Goal: Entertainment & Leisure: Consume media (video, audio)

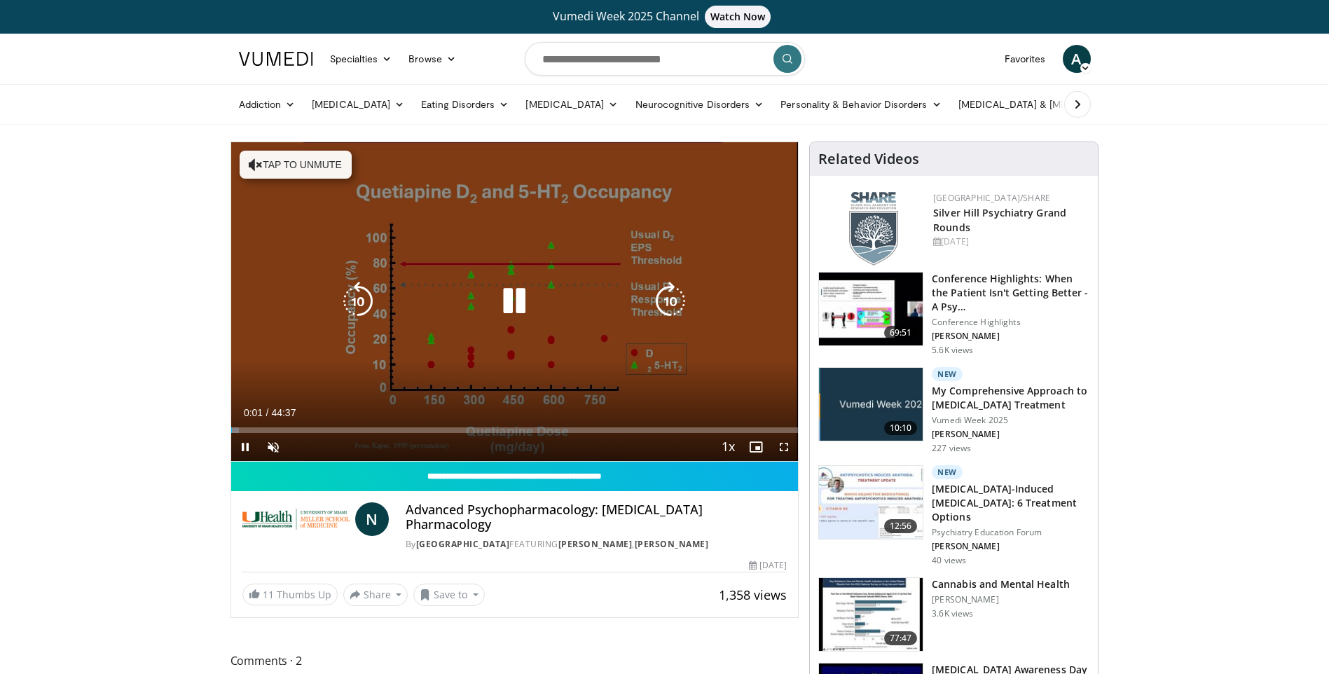
click at [270, 166] on button "Tap to unmute" at bounding box center [296, 165] width 112 height 28
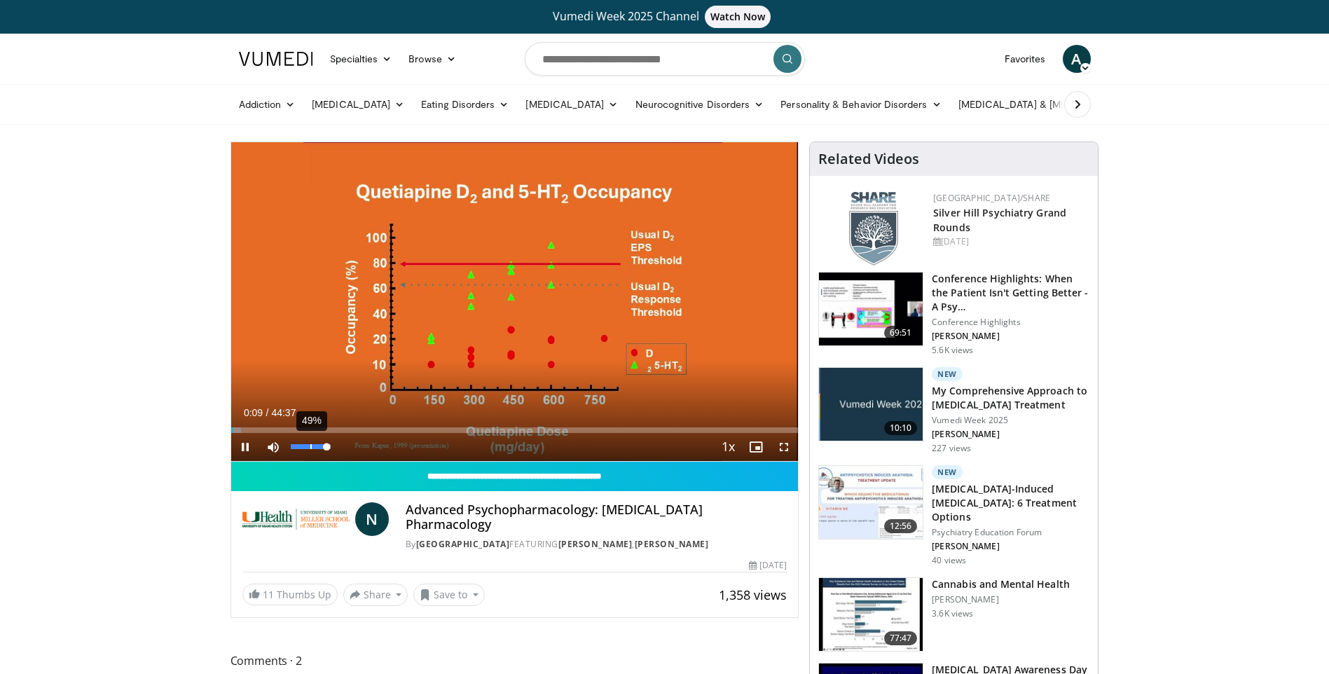
click at [310, 450] on div "49%" at bounding box center [311, 447] width 49 height 28
click at [318, 444] on div "68%" at bounding box center [311, 446] width 40 height 5
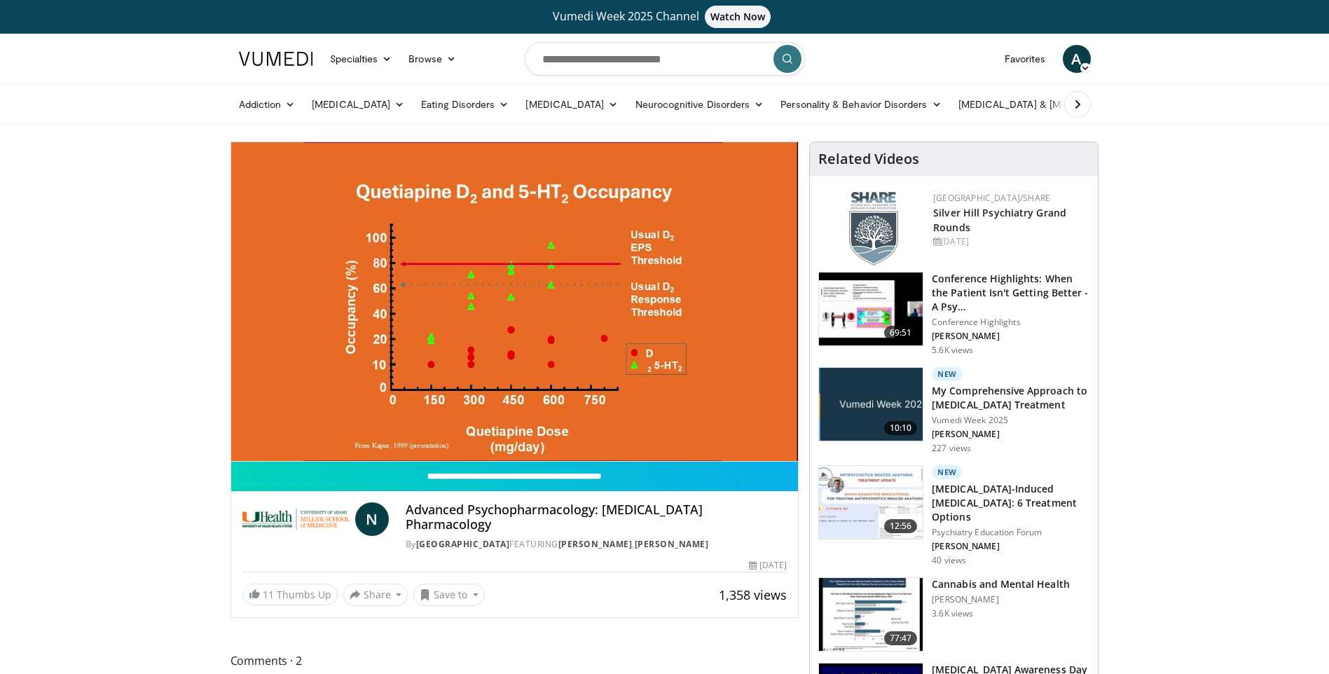
click at [329, 443] on video-js "**********" at bounding box center [514, 301] width 567 height 319
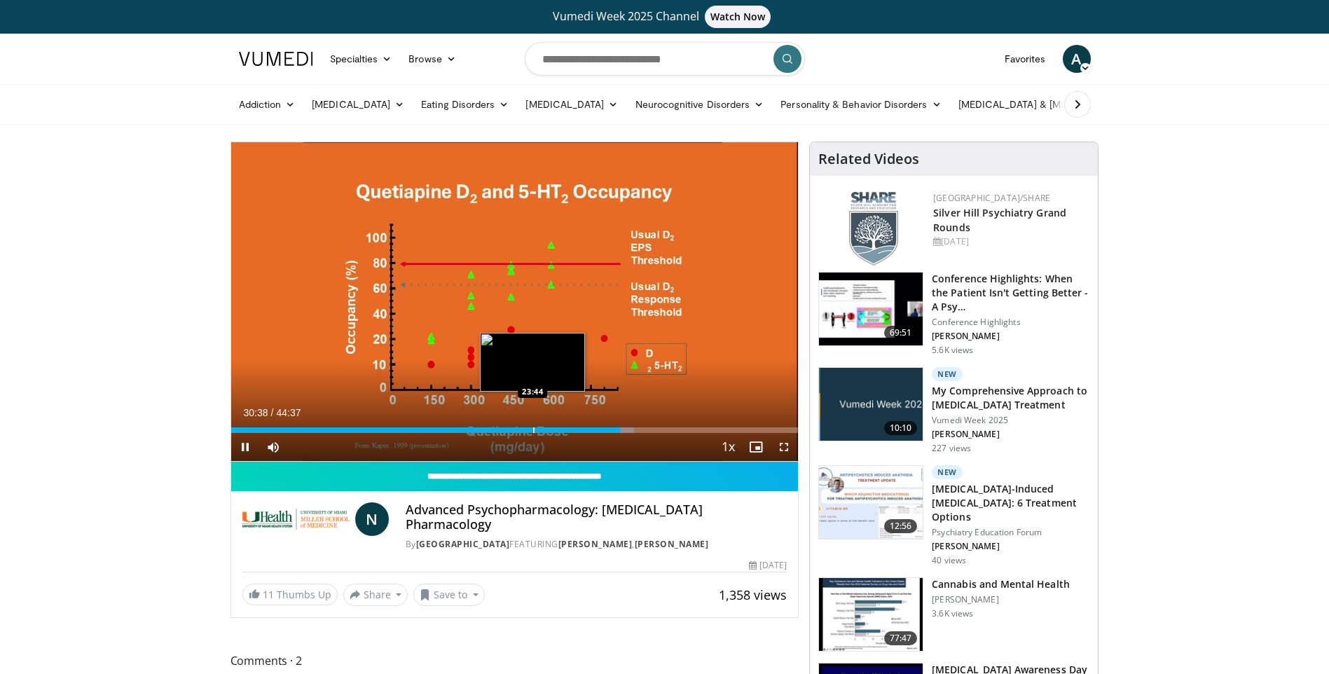
click at [533, 429] on div "Progress Bar" at bounding box center [533, 430] width 1 height 6
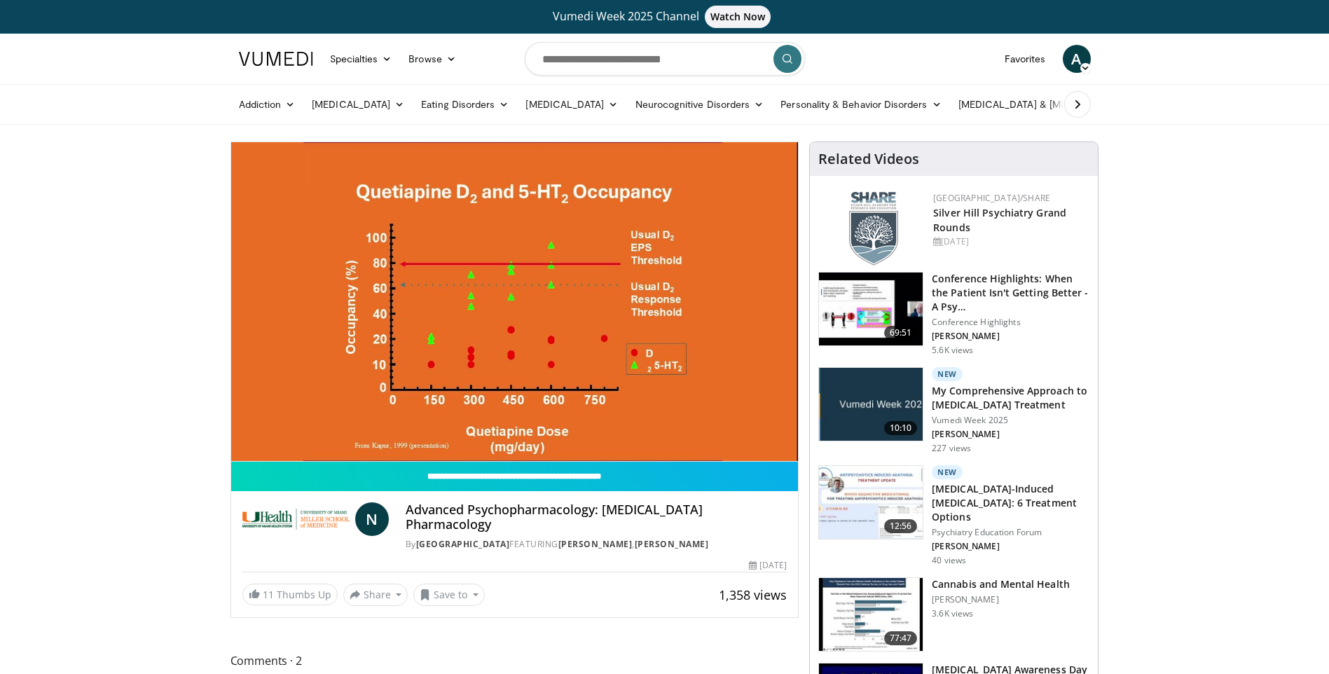
click at [495, 431] on div "10 seconds Tap to unmute" at bounding box center [514, 301] width 567 height 319
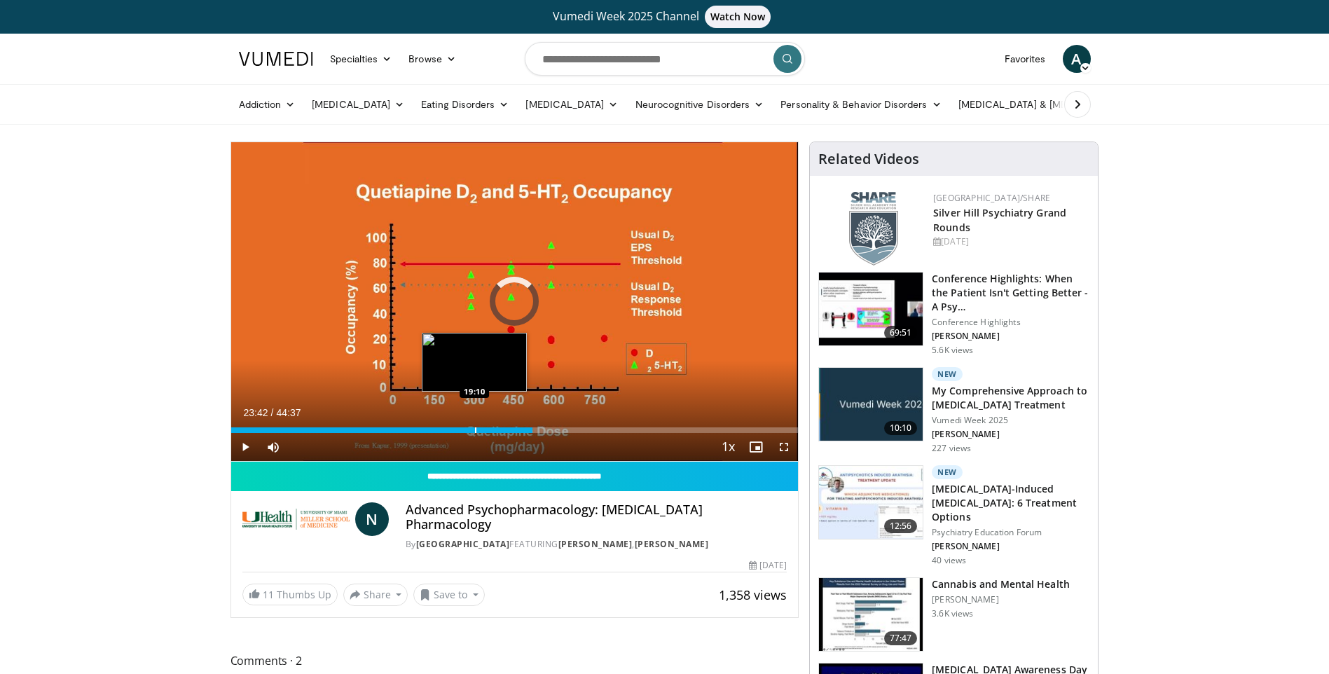
click at [475, 431] on div "Progress Bar" at bounding box center [475, 430] width 1 height 6
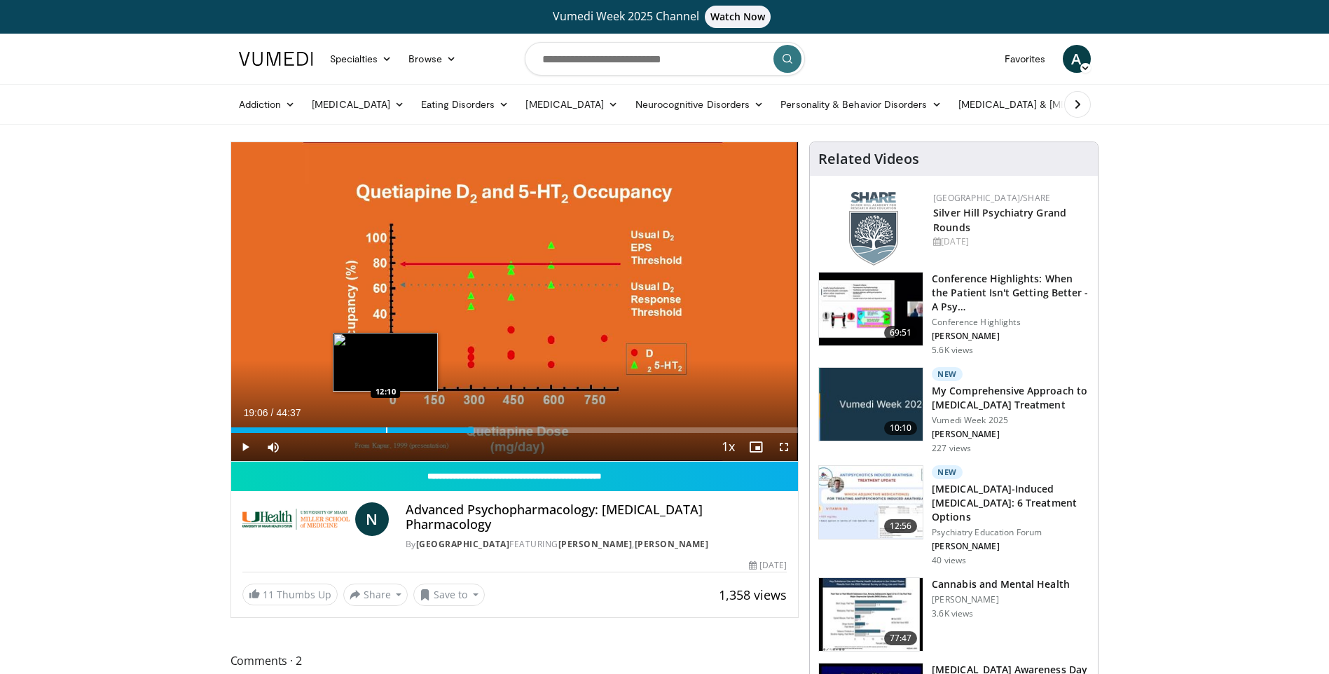
click at [386, 432] on div "Progress Bar" at bounding box center [386, 430] width 1 height 6
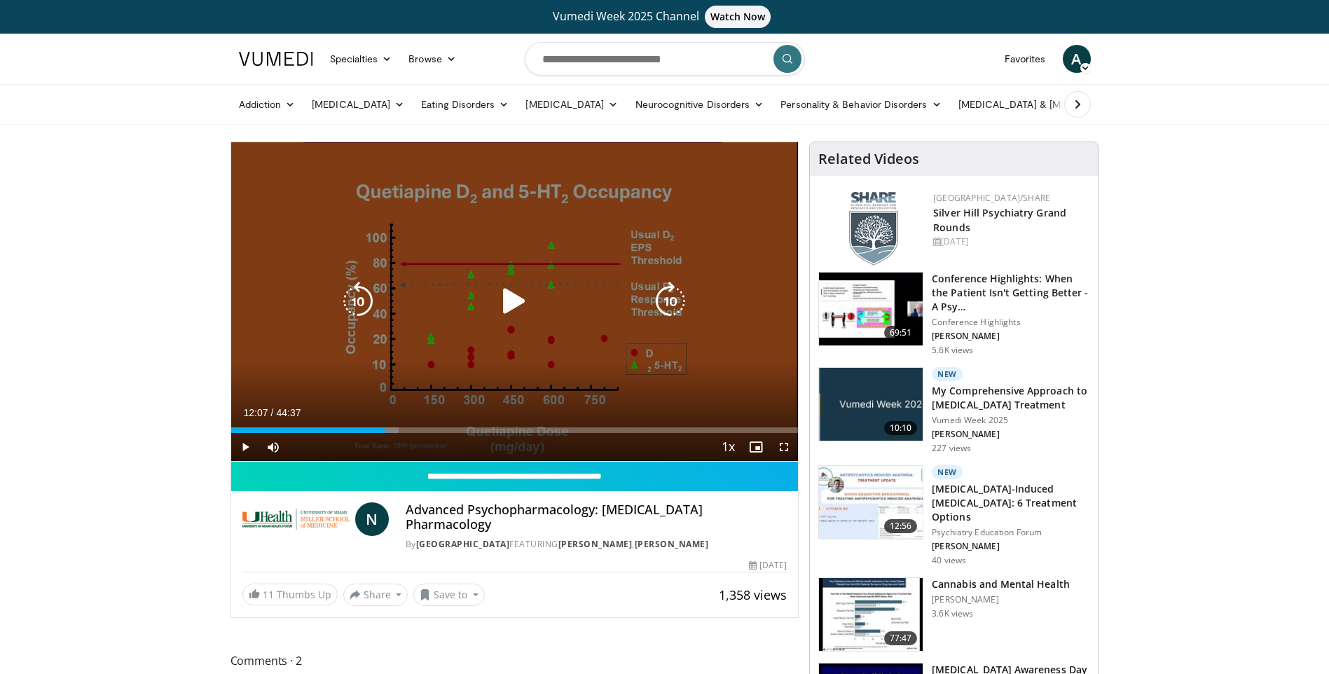
click at [518, 312] on icon "Video Player" at bounding box center [514, 301] width 39 height 39
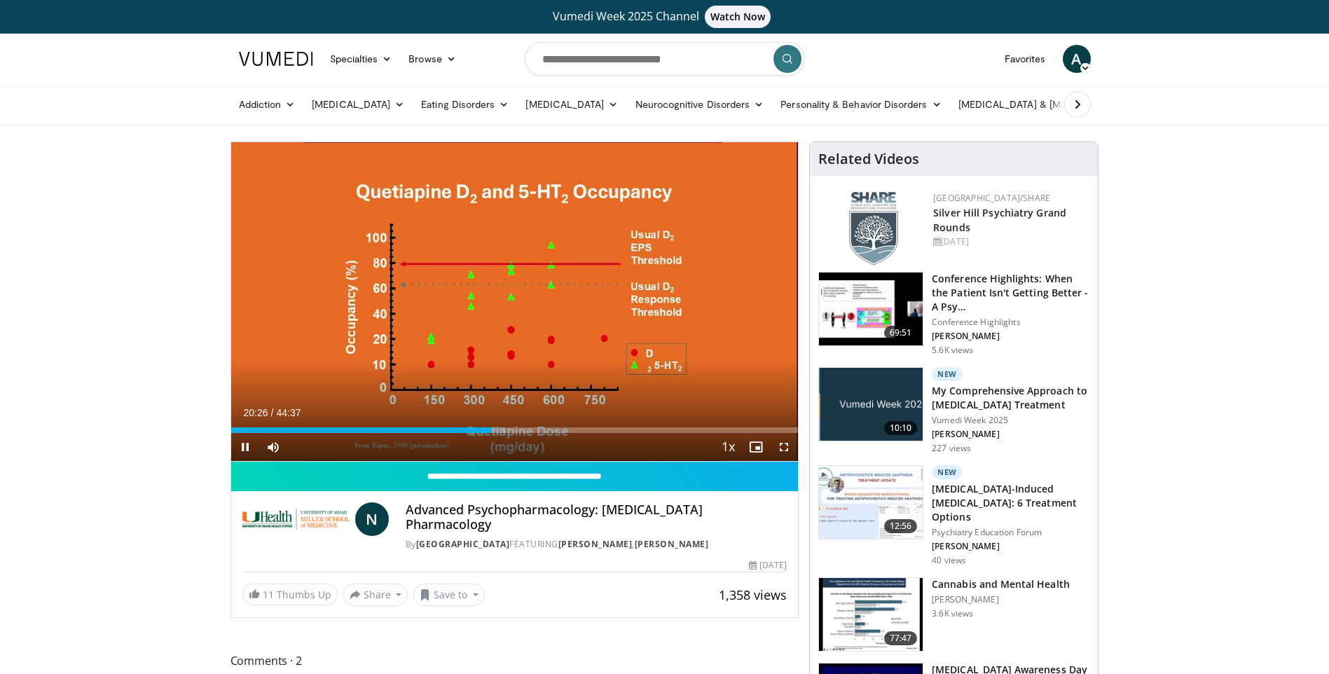
click at [485, 433] on div "Current Time 20:26 / Duration 44:37 Pause Skip Backward Skip Forward Mute 98% L…" at bounding box center [514, 447] width 567 height 28
click at [479, 430] on div "Progress Bar" at bounding box center [479, 430] width 1 height 6
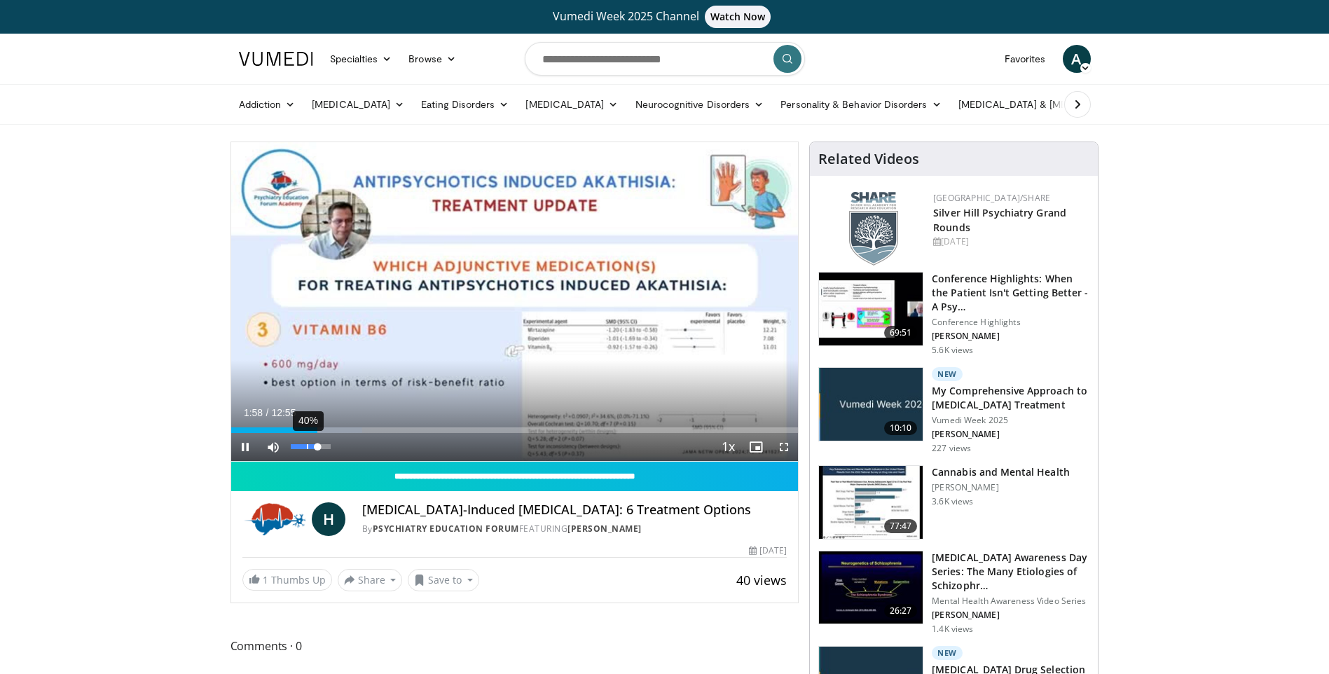
click at [306, 443] on div "40%" at bounding box center [311, 447] width 49 height 28
click at [303, 446] on div "30%" at bounding box center [311, 446] width 40 height 5
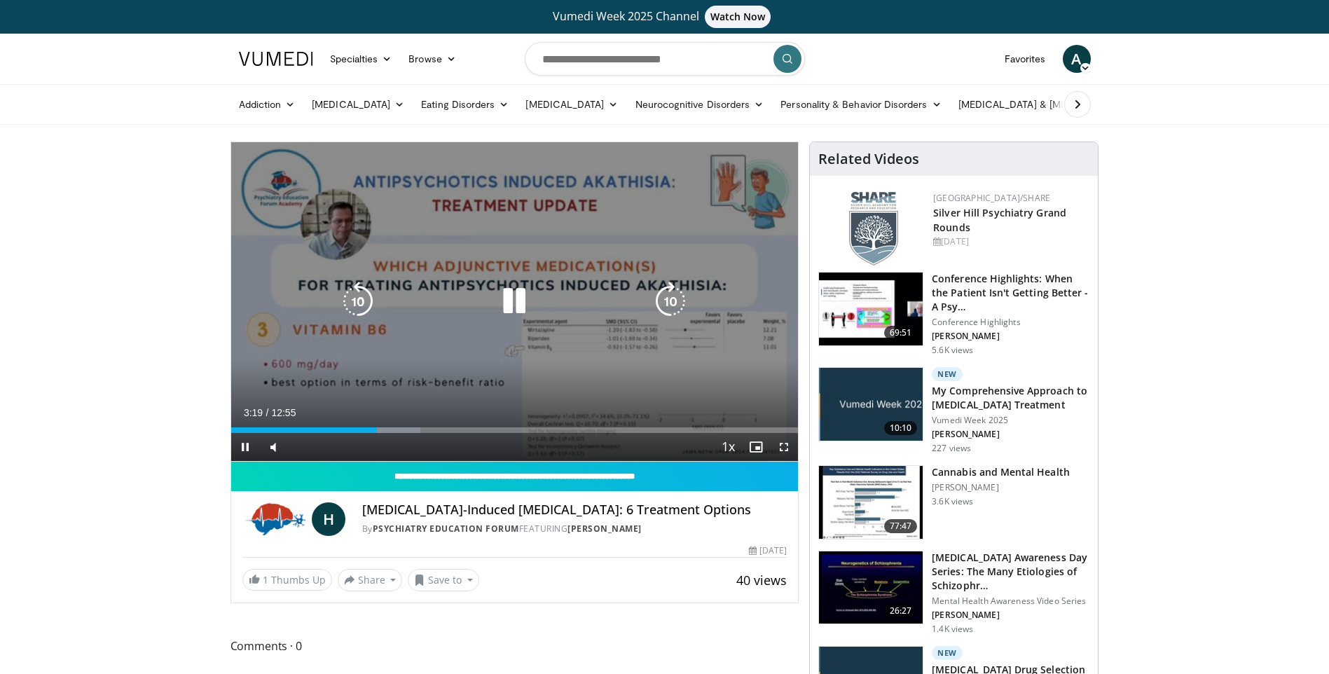
click at [516, 301] on icon "Video Player" at bounding box center [514, 301] width 39 height 39
click at [507, 297] on icon "Video Player" at bounding box center [514, 301] width 39 height 39
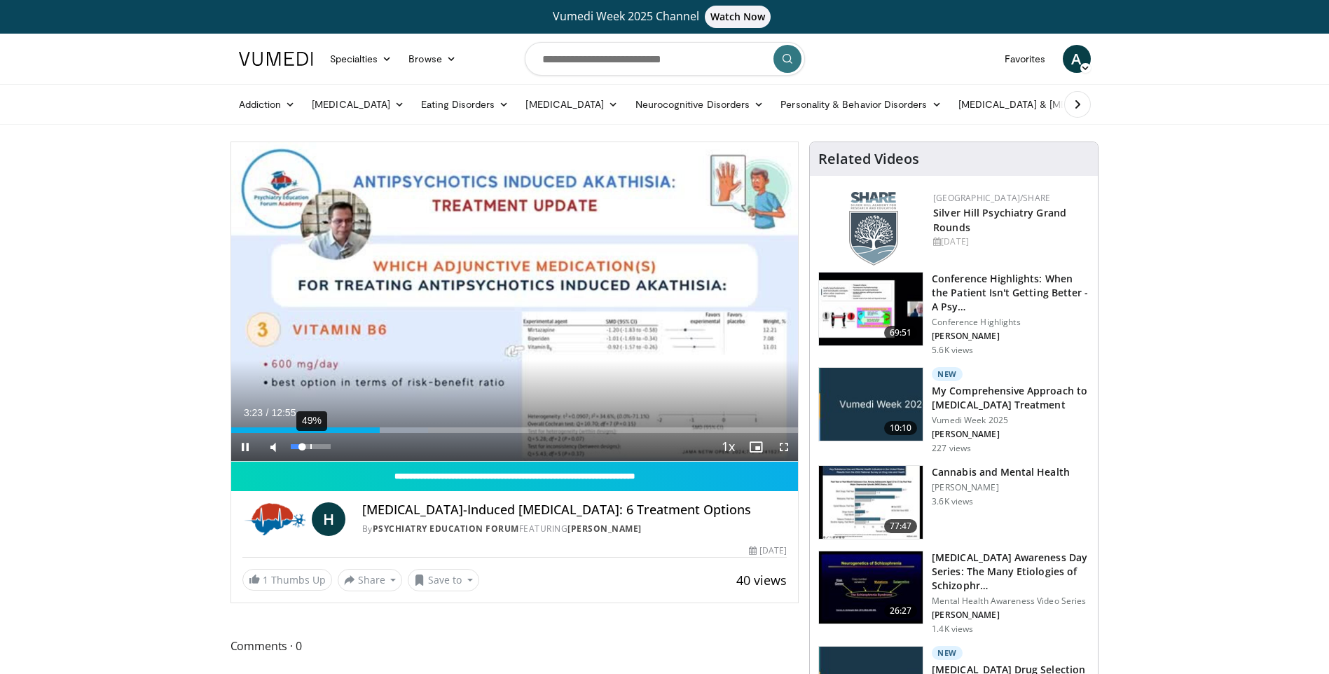
click at [310, 446] on div "49%" at bounding box center [311, 446] width 40 height 5
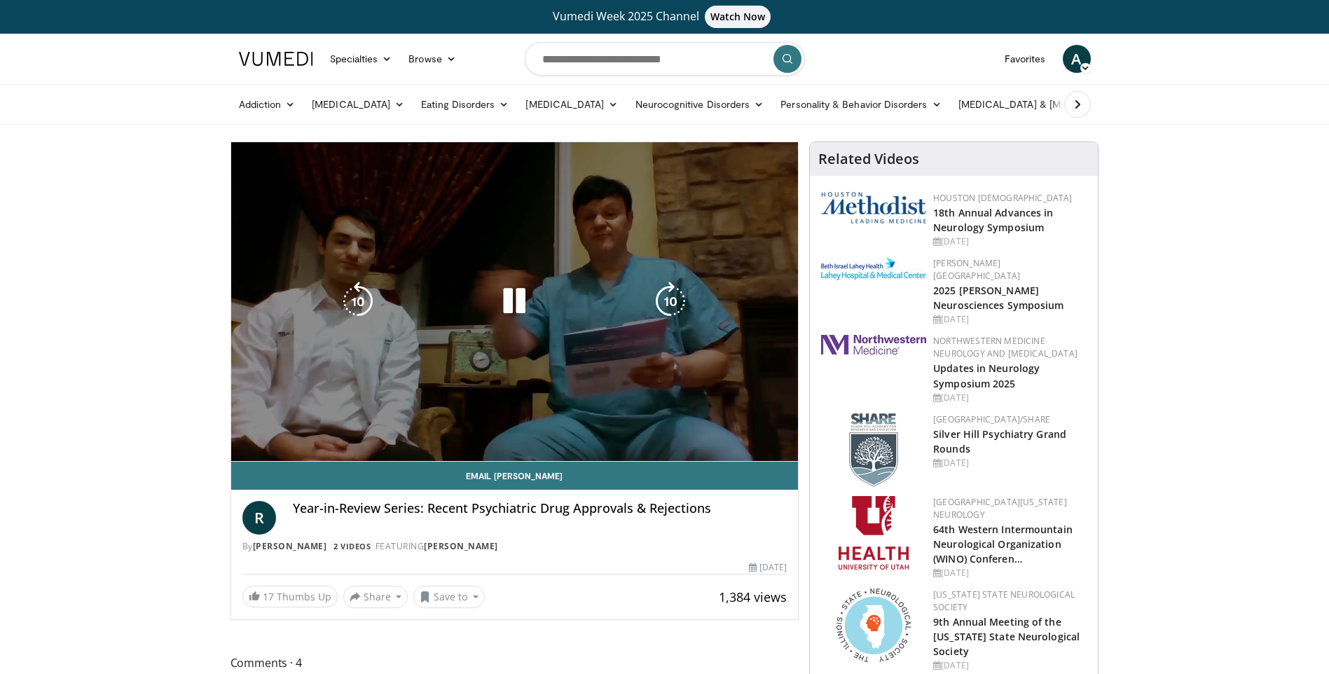
click at [300, 448] on video-js "**********" at bounding box center [514, 301] width 567 height 319
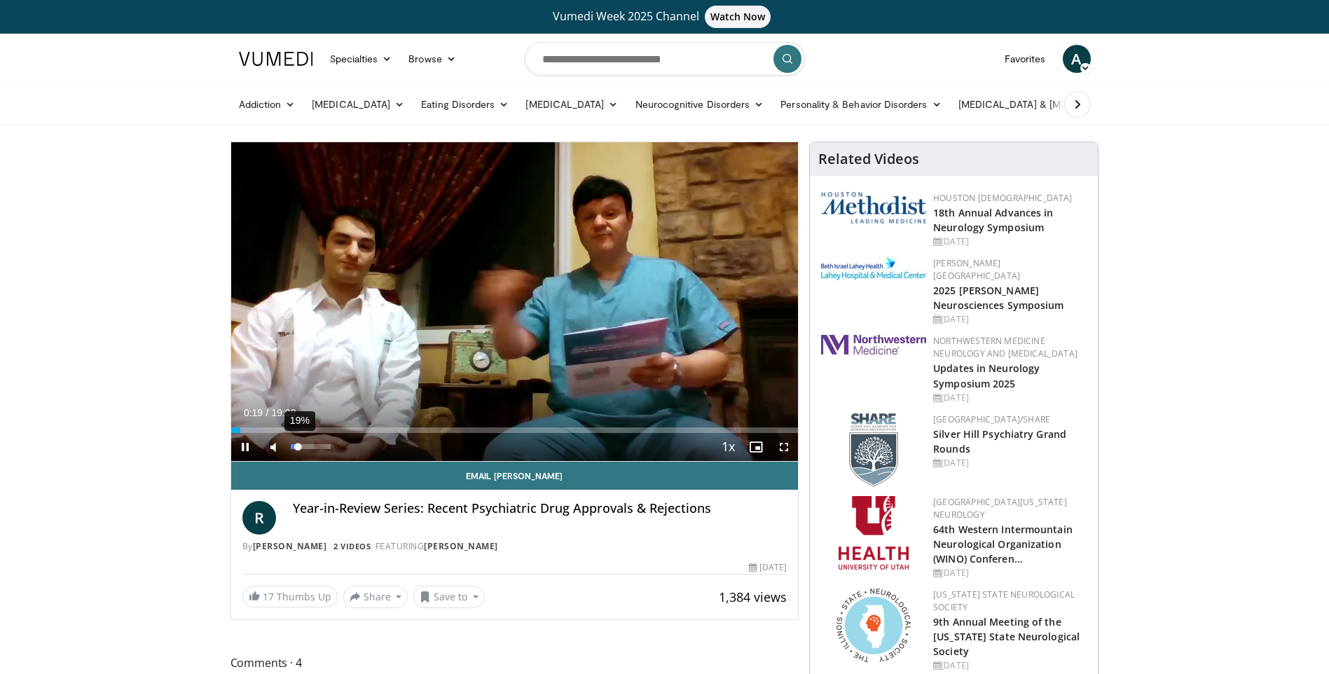
click at [298, 446] on div "19%" at bounding box center [311, 446] width 40 height 5
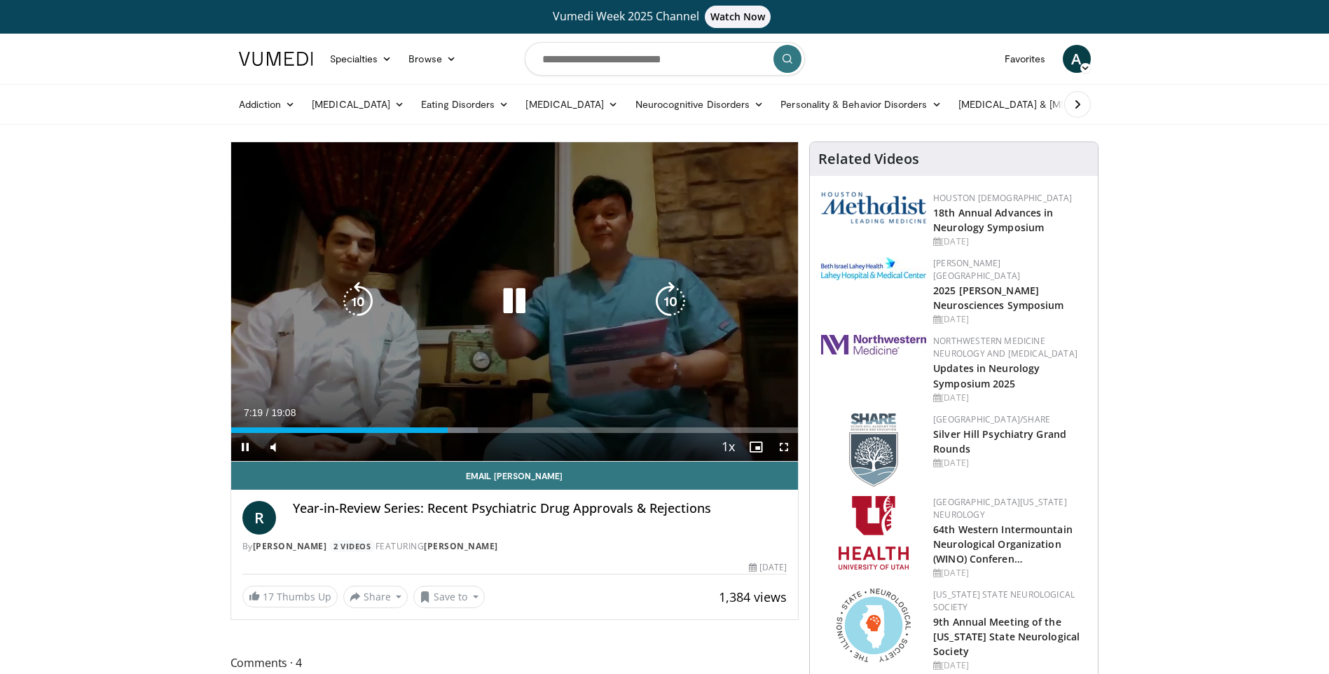
click at [512, 303] on icon "Video Player" at bounding box center [514, 301] width 39 height 39
